Goal: Information Seeking & Learning: Learn about a topic

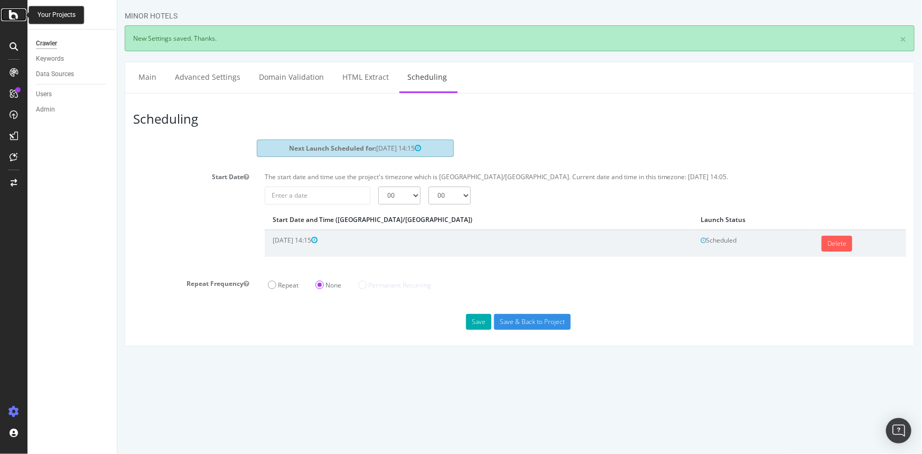
click at [10, 16] on icon at bounding box center [14, 14] width 10 height 13
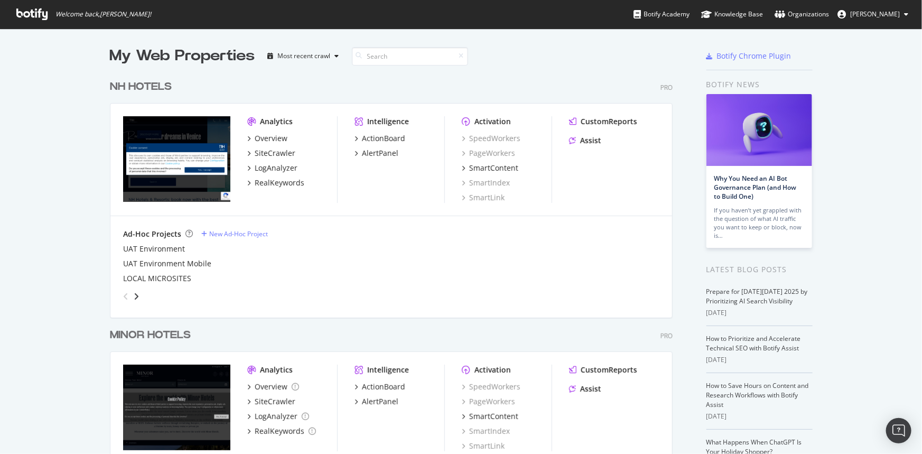
scroll to position [69, 0]
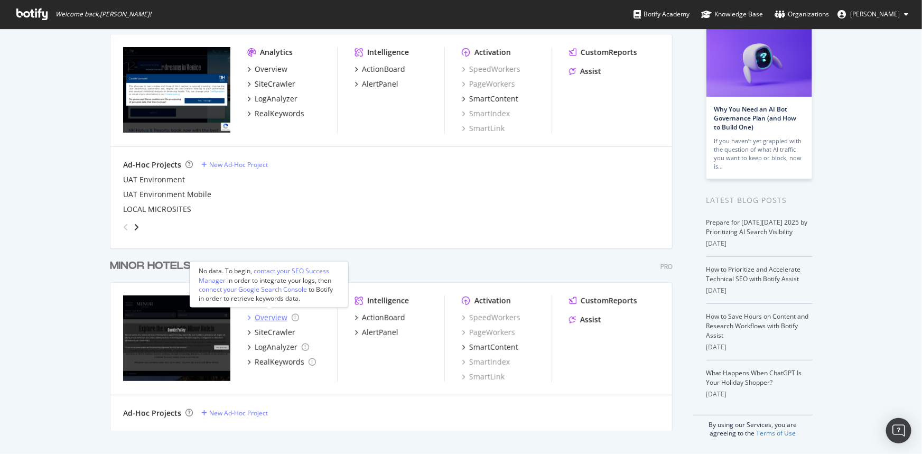
click at [267, 318] on div "Overview" at bounding box center [271, 317] width 33 height 11
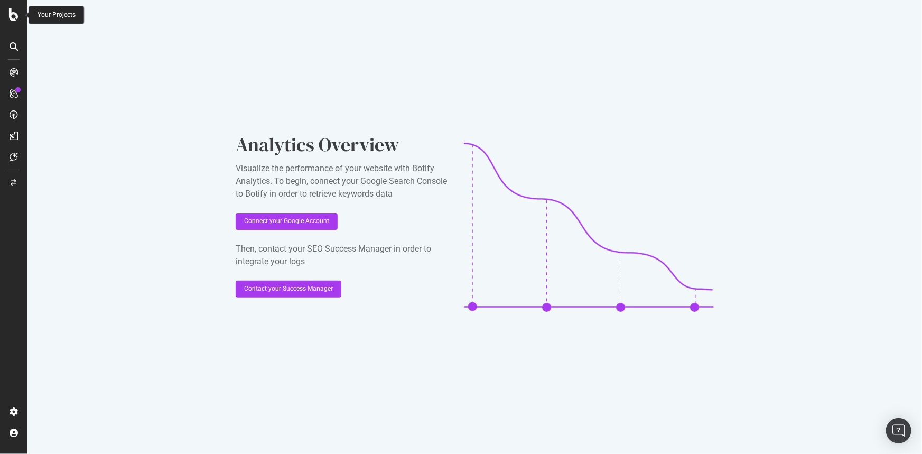
click at [14, 15] on icon at bounding box center [14, 14] width 10 height 13
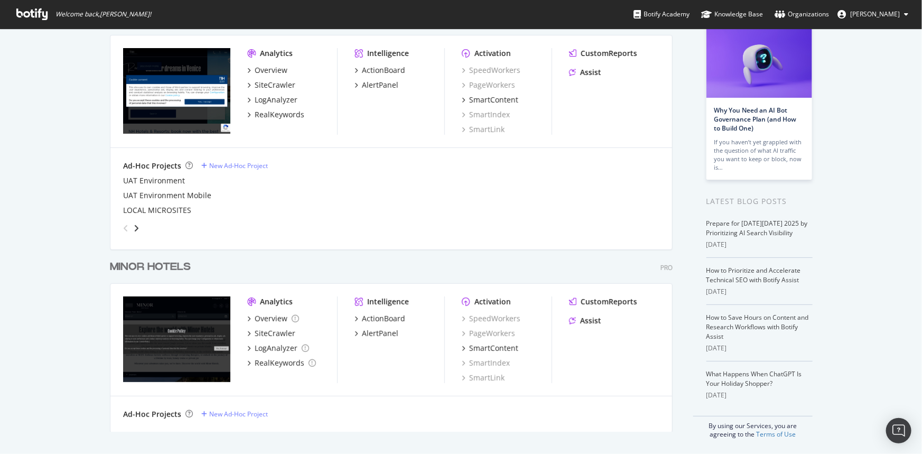
scroll to position [69, 0]
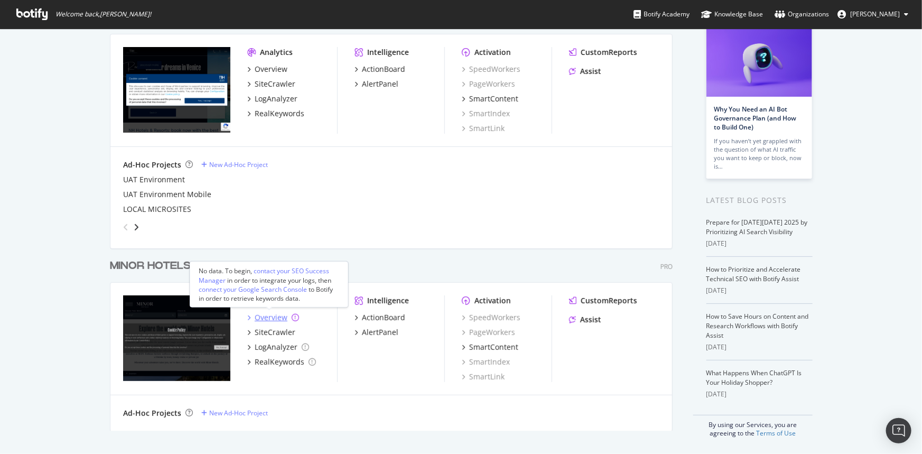
click at [292, 314] on icon "grid" at bounding box center [295, 317] width 7 height 7
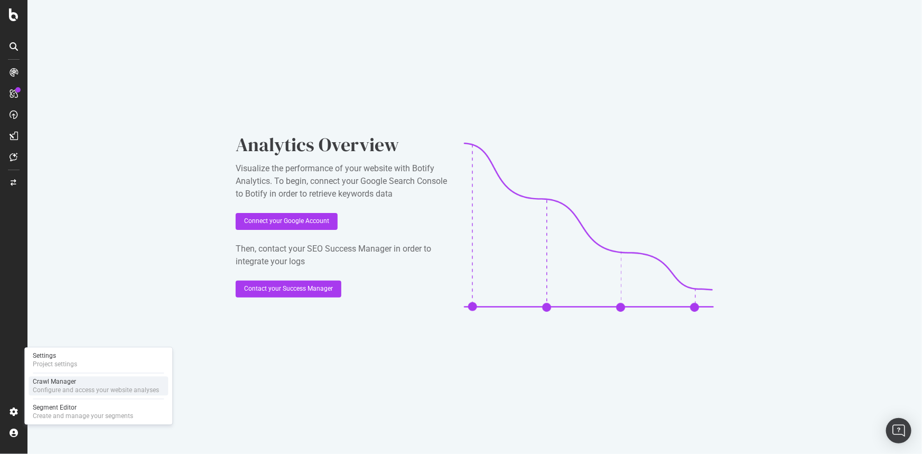
click at [54, 386] on div "Configure and access your website analyses" at bounding box center [96, 390] width 126 height 8
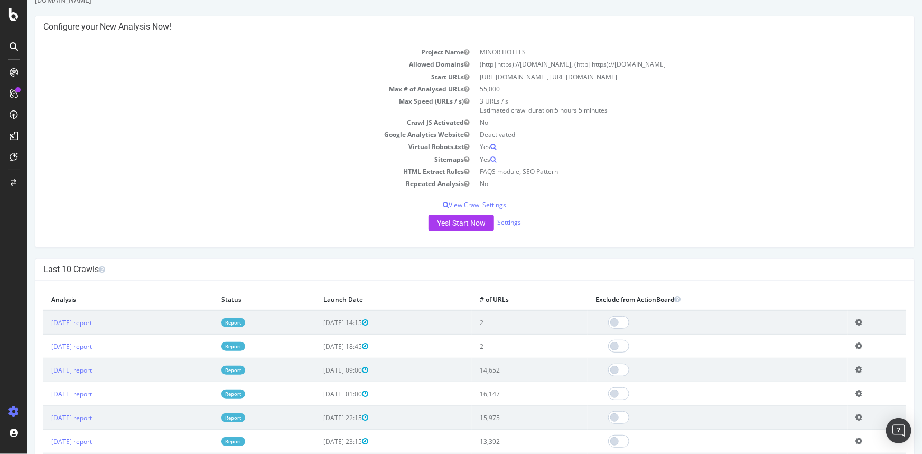
scroll to position [96, 0]
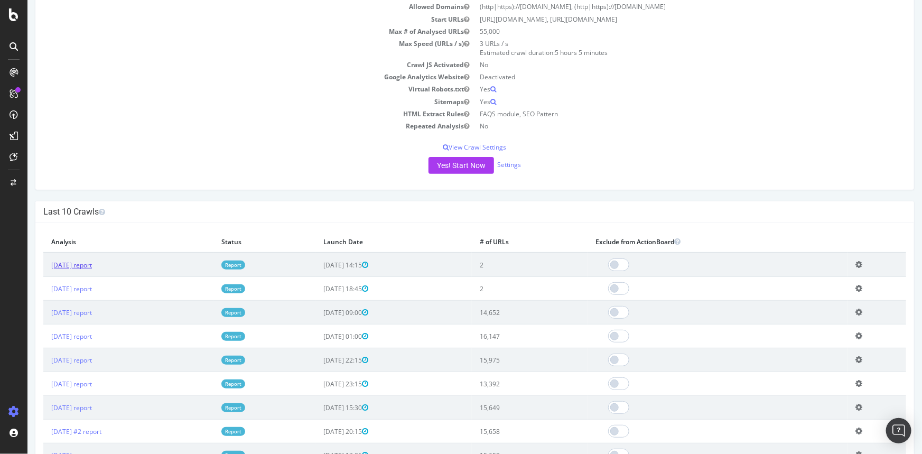
click at [91, 262] on link "[DATE] report" at bounding box center [71, 264] width 41 height 9
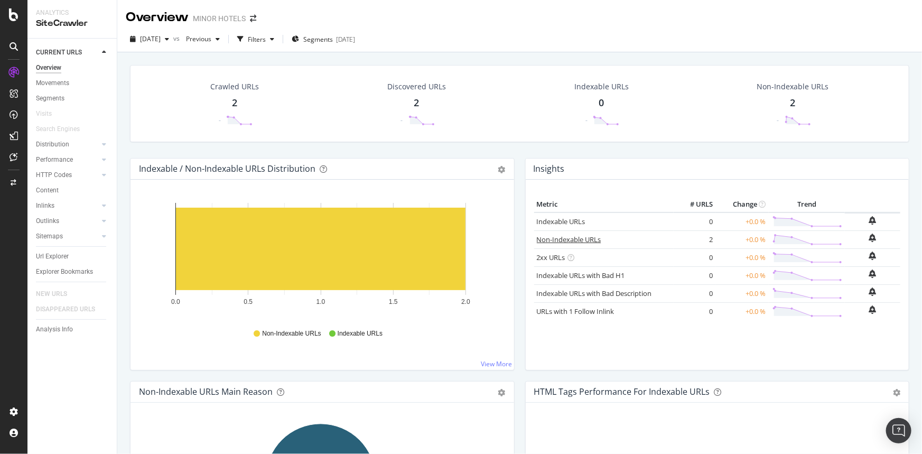
click at [597, 237] on link "Non-Indexable URLs" at bounding box center [569, 240] width 64 height 10
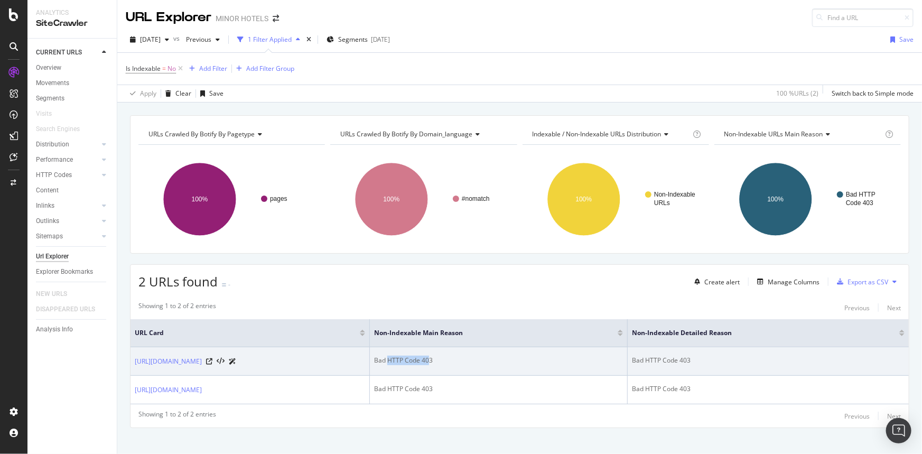
drag, startPoint x: 470, startPoint y: 363, endPoint x: 428, endPoint y: 363, distance: 41.7
click at [428, 363] on div "Bad HTTP Code 403" at bounding box center [498, 361] width 249 height 10
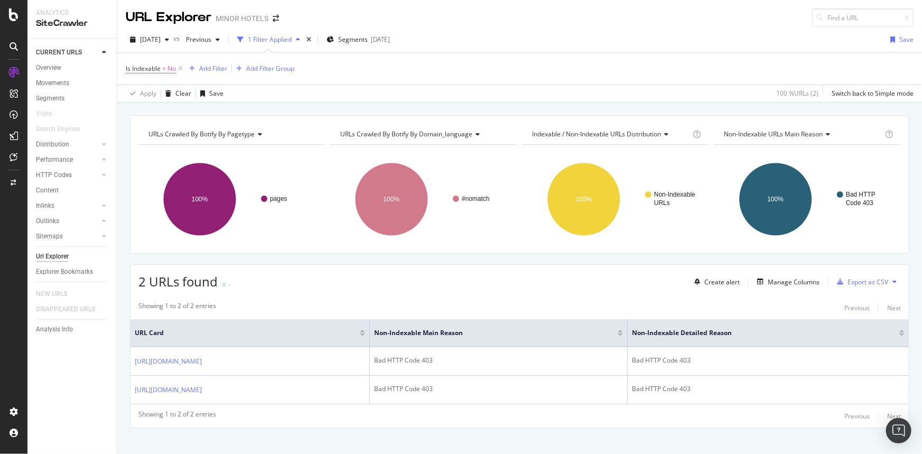
drag, startPoint x: 438, startPoint y: 437, endPoint x: 386, endPoint y: 433, distance: 51.9
click at [437, 437] on div "URLs Crawled By Botify By pagetype Chart (by Value) Table Expand Export as CSV …" at bounding box center [519, 290] width 805 height 350
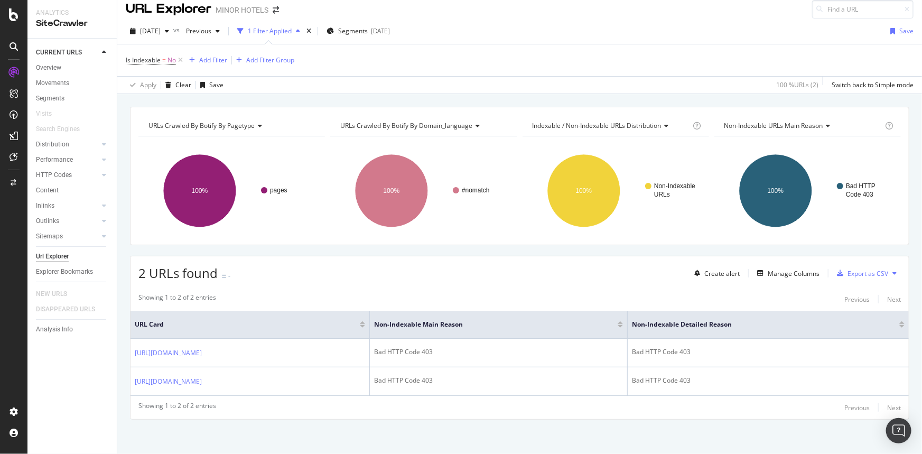
scroll to position [11, 0]
